Goal: Task Accomplishment & Management: Manage account settings

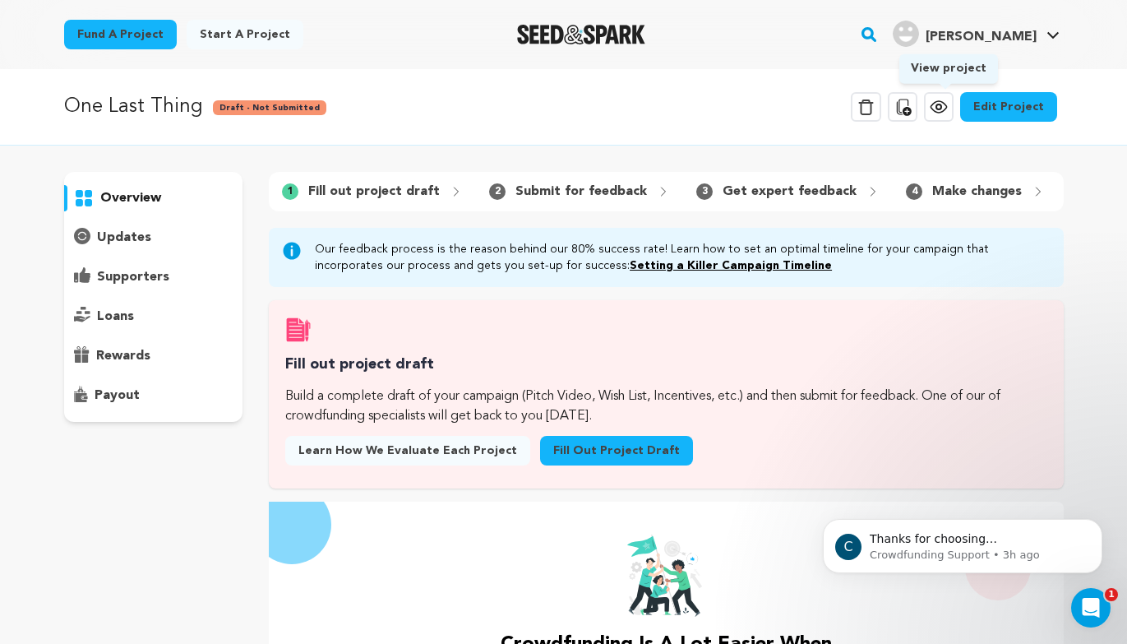
click at [949, 102] on icon at bounding box center [939, 107] width 20 height 20
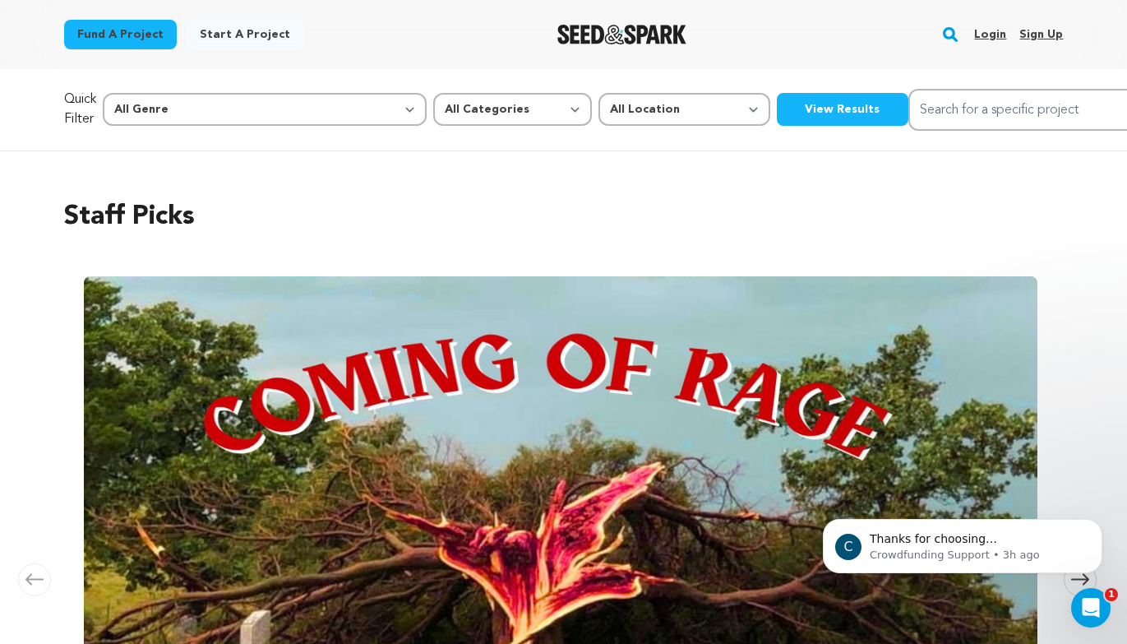
click at [992, 43] on link "Login" at bounding box center [990, 34] width 32 height 26
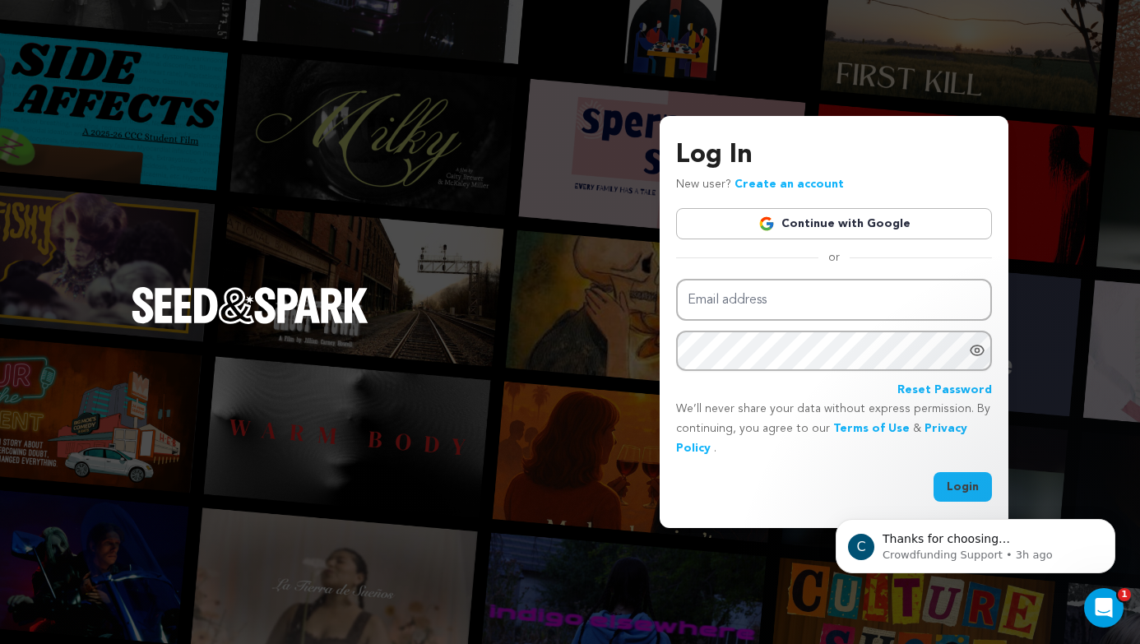
click at [863, 212] on link "Continue with Google" at bounding box center [834, 223] width 316 height 31
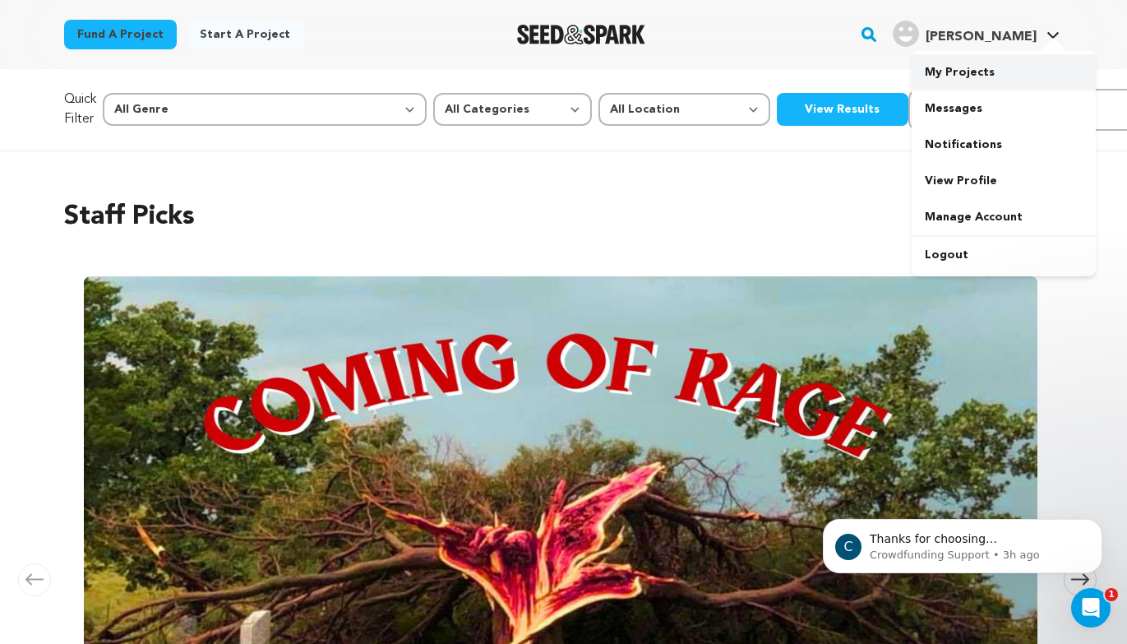
click at [966, 70] on link "My Projects" at bounding box center [1004, 72] width 184 height 36
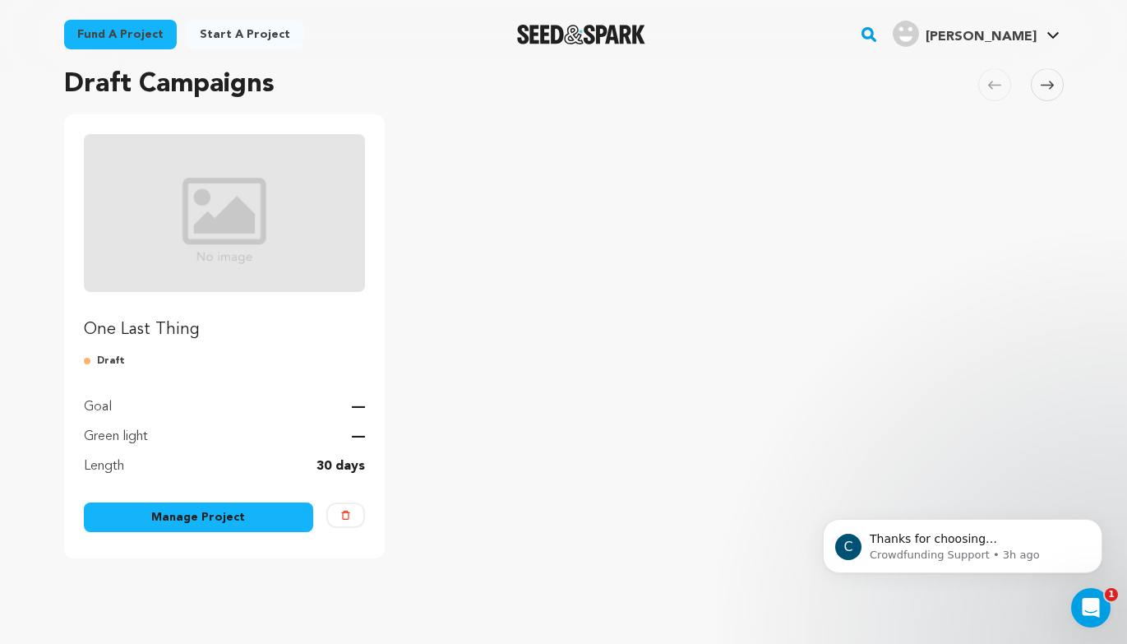
scroll to position [220, 0]
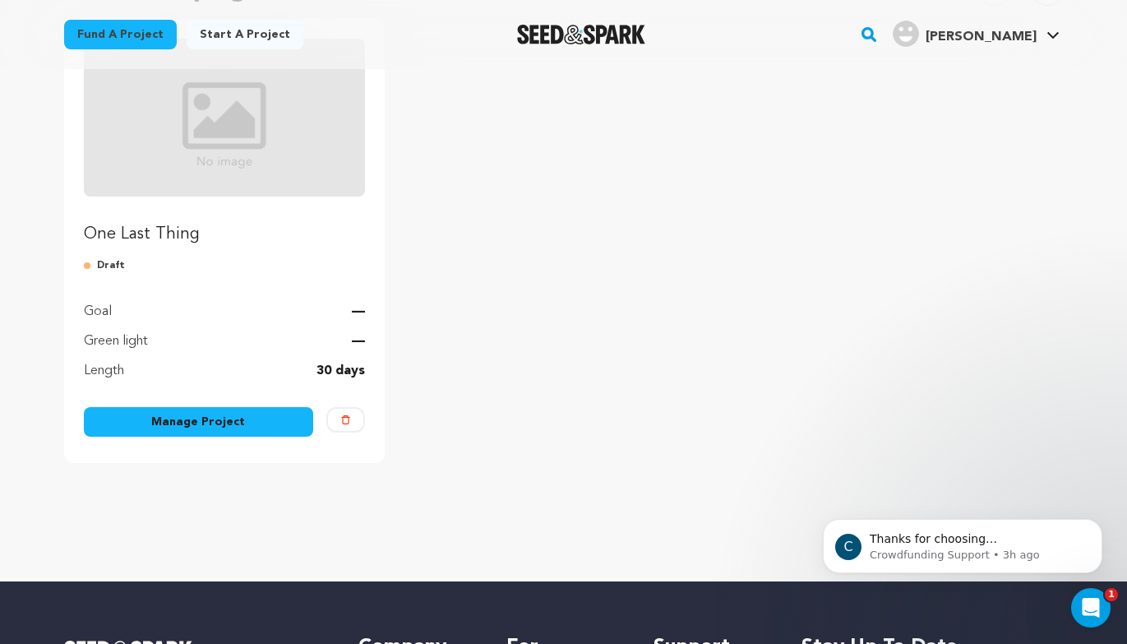
click at [209, 428] on link "Manage Project" at bounding box center [199, 422] width 230 height 30
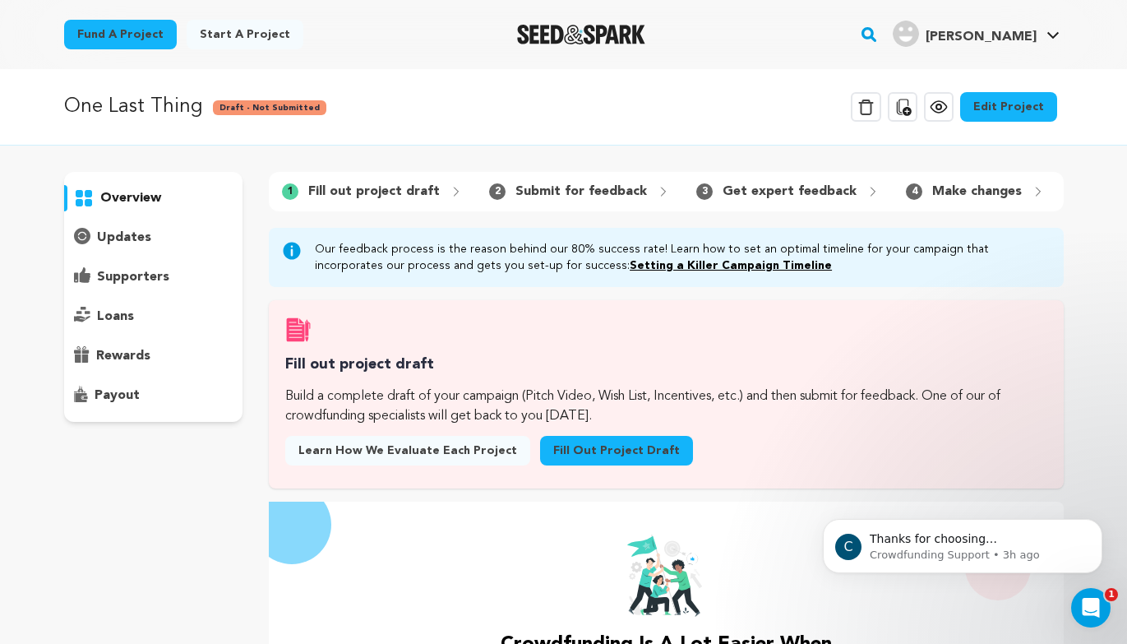
click at [905, 103] on icon at bounding box center [903, 107] width 15 height 16
click at [994, 108] on link "Edit Project" at bounding box center [1008, 107] width 97 height 30
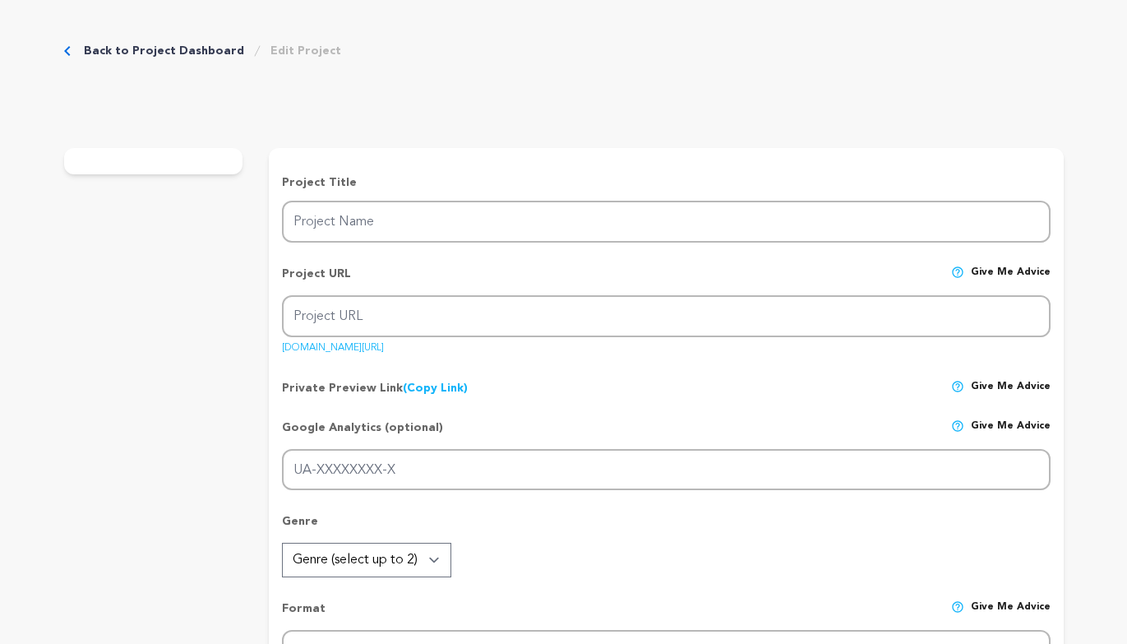
type input "One Last Thing"
type input "one-last-thing"
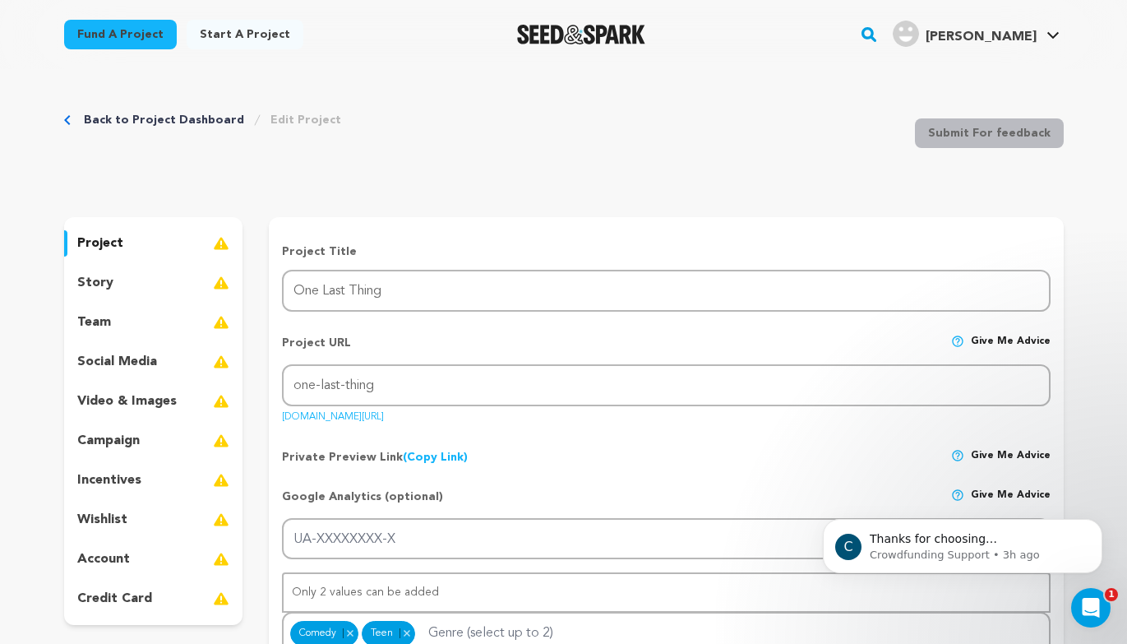
drag, startPoint x: 460, startPoint y: 417, endPoint x: 261, endPoint y: 418, distance: 199.8
copy link "[DOMAIN_NAME][URL]"
